Goal: Task Accomplishment & Management: Manage account settings

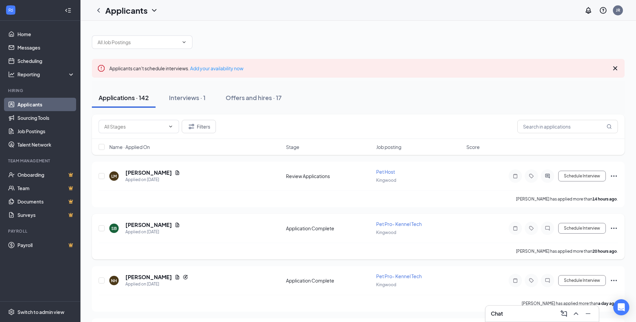
click at [176, 224] on icon "Document" at bounding box center [178, 225] width 4 height 4
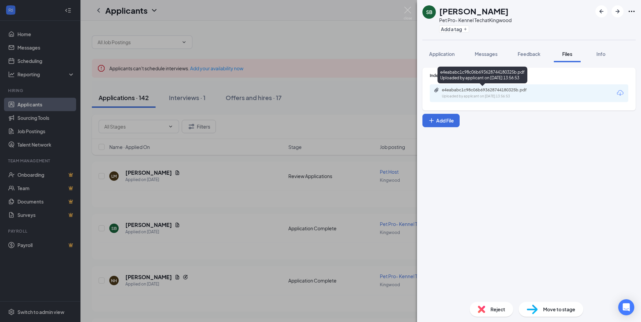
click at [514, 89] on div "e4eababc1c98c06b693628744180325b.pdf" at bounding box center [489, 89] width 94 height 5
click at [409, 8] on img at bounding box center [408, 13] width 8 height 13
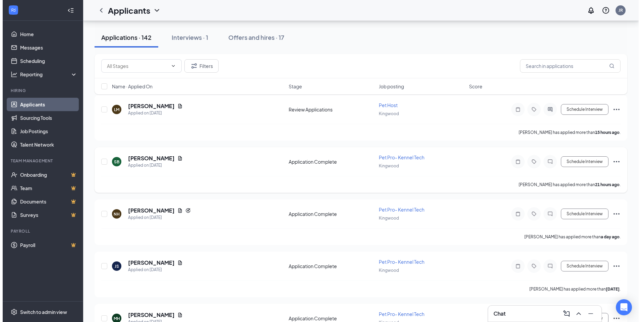
scroll to position [67, 0]
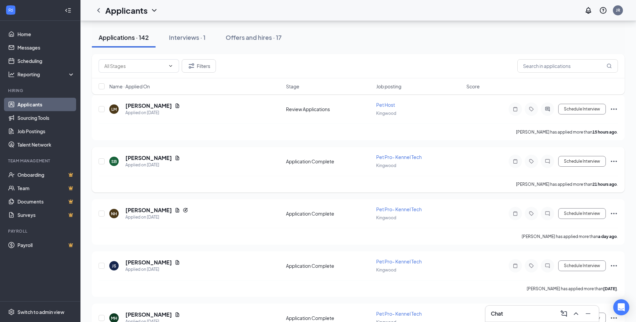
click at [176, 160] on icon "Document" at bounding box center [178, 158] width 4 height 4
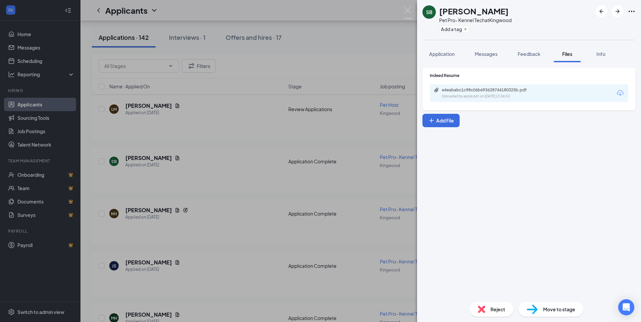
click at [459, 99] on div "e4eababc1c98c06b693628744180325b.pdf Uploaded by applicant on [DATE] 13:56:53" at bounding box center [529, 93] width 198 height 18
click at [458, 97] on div "Uploaded by applicant on [DATE] 13:56:53" at bounding box center [492, 96] width 101 height 5
click at [408, 13] on img at bounding box center [408, 13] width 8 height 13
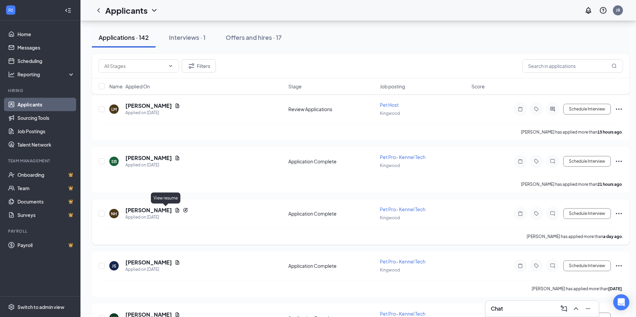
click at [176, 211] on icon "Document" at bounding box center [178, 210] width 4 height 4
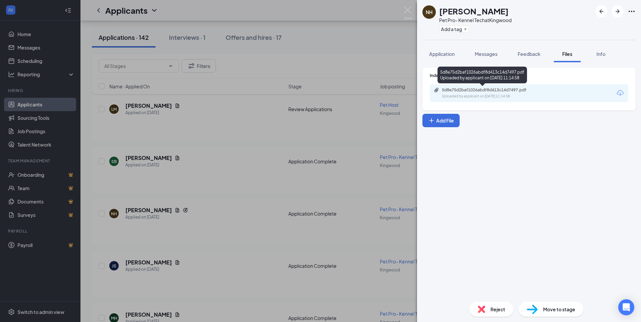
click at [470, 88] on div "5d8e75d2baf1026abdf8d413c14d7497.pdf" at bounding box center [489, 89] width 94 height 5
